Goal: Task Accomplishment & Management: Use online tool/utility

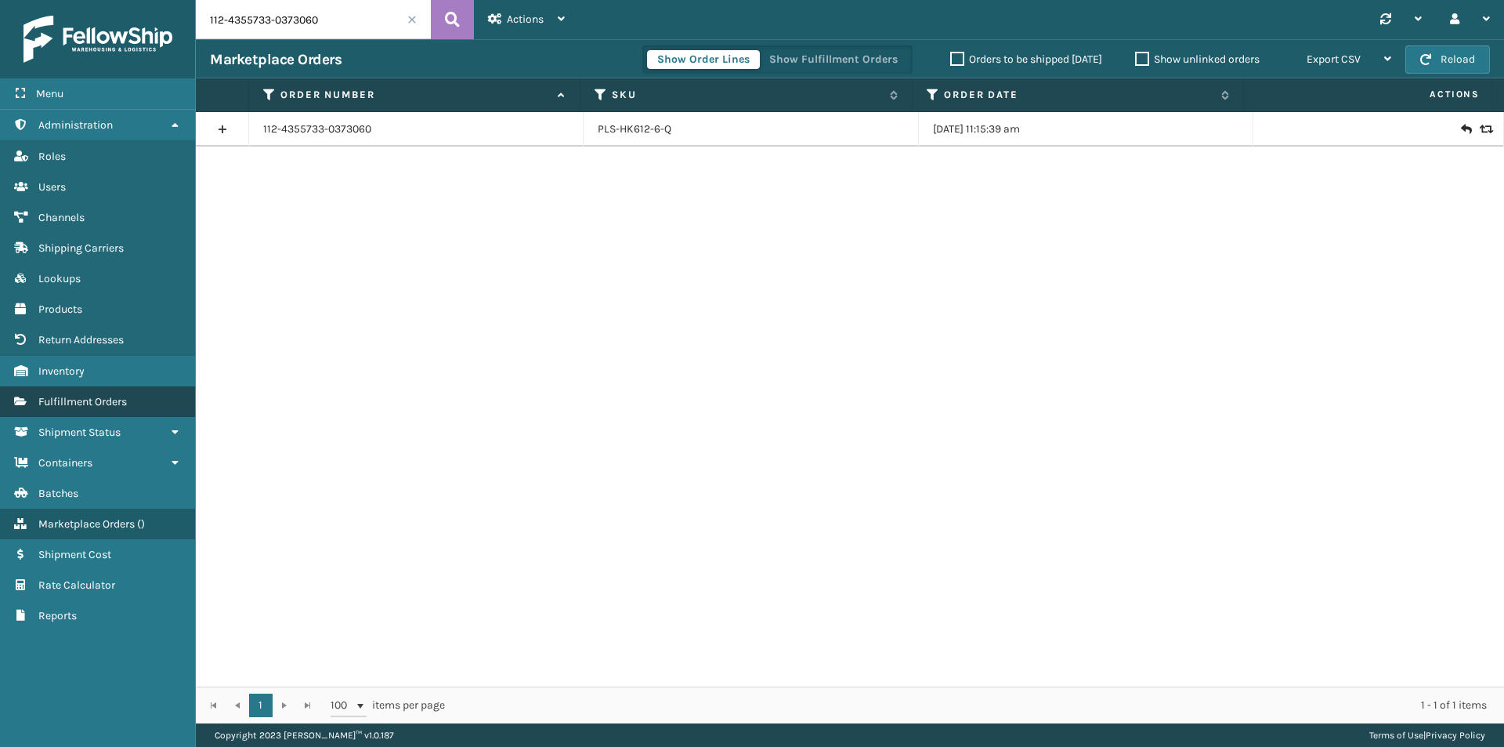
click at [90, 397] on span "Fulfillment Orders" at bounding box center [82, 401] width 89 height 13
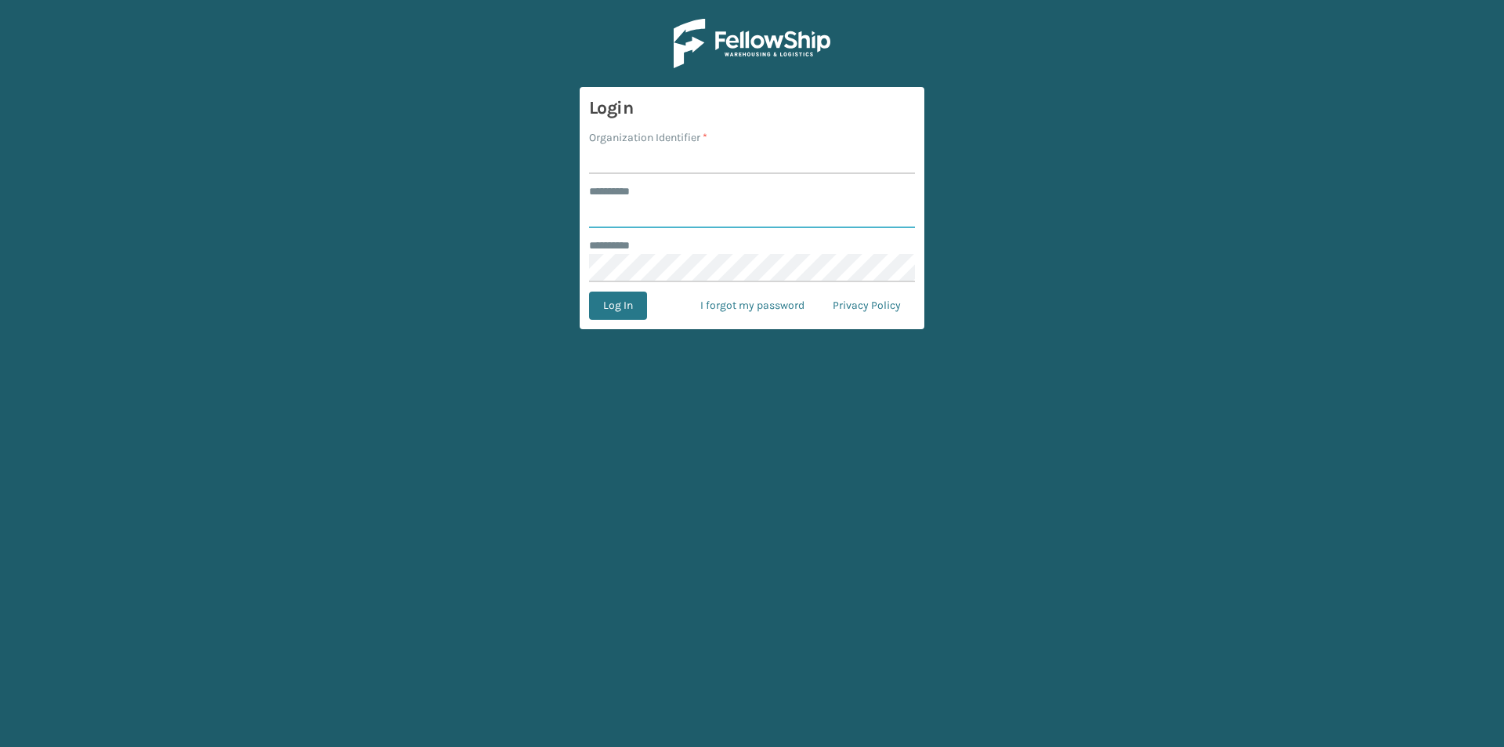
type input "********"
click at [634, 155] on input "Organization Identifier *" at bounding box center [752, 160] width 326 height 28
type input "Plush"
click at [690, 160] on input "Plush" at bounding box center [752, 160] width 326 height 28
click at [624, 306] on button "Log In" at bounding box center [618, 305] width 58 height 28
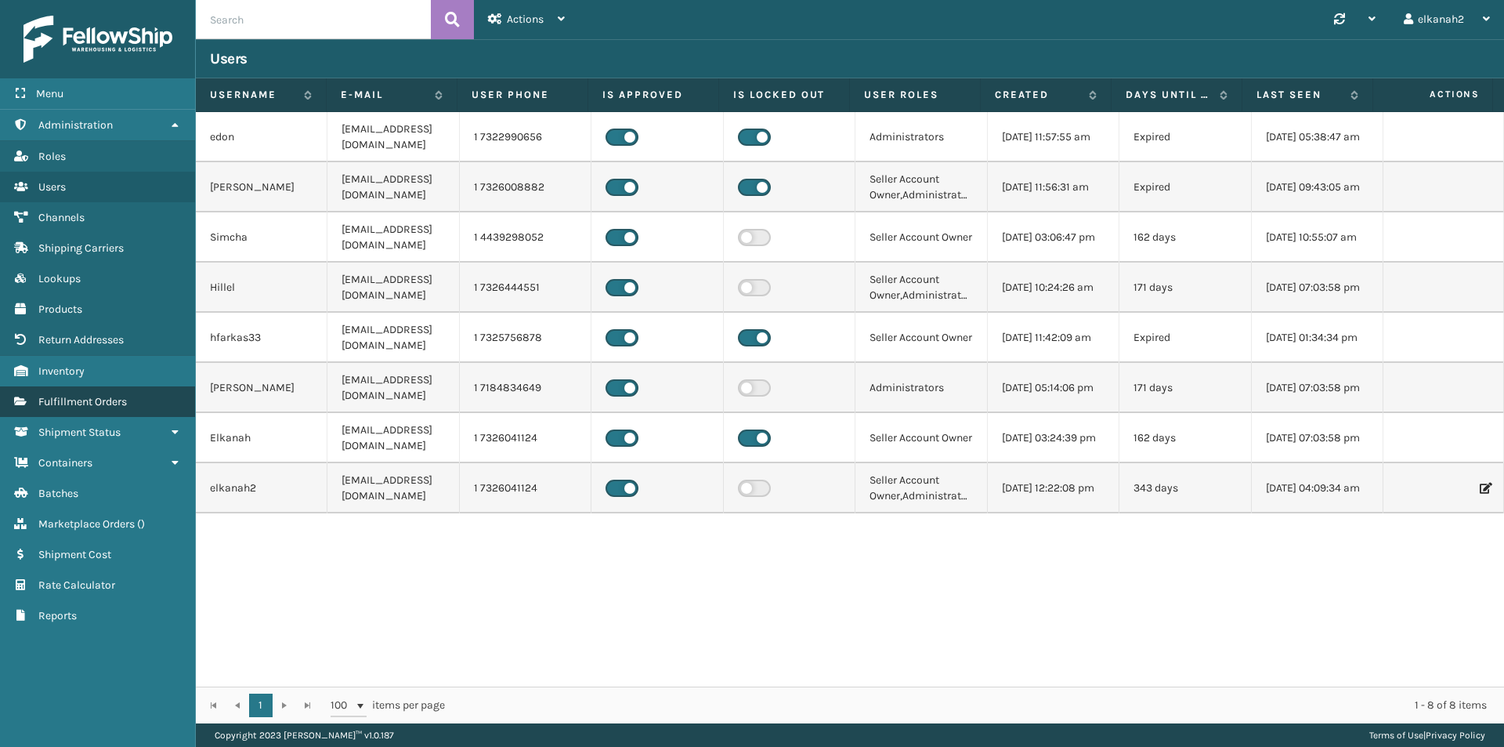
click at [63, 399] on span "Fulfillment Orders" at bounding box center [82, 401] width 89 height 13
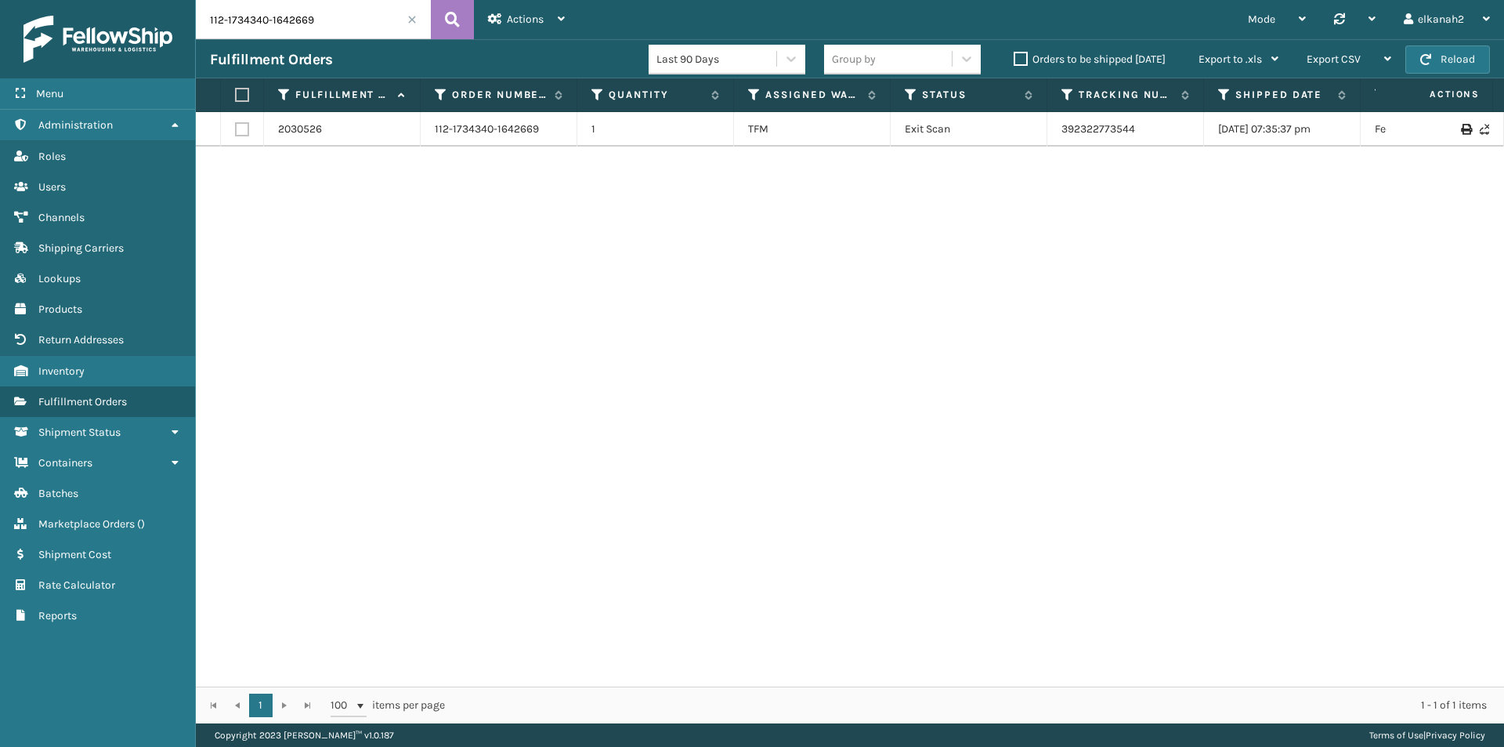
drag, startPoint x: 331, startPoint y: 15, endPoint x: 162, endPoint y: 34, distance: 169.5
click at [162, 0] on div "Menu Administration Roles Users Channels Shipping Carriers Lookups Products Ret…" at bounding box center [752, 0] width 1504 height 0
paste input "3-2060123-2612248"
type input "113-2060123-2612248"
click at [1105, 125] on link "392375872853" at bounding box center [1099, 128] width 75 height 13
